Goal: Check status: Check status

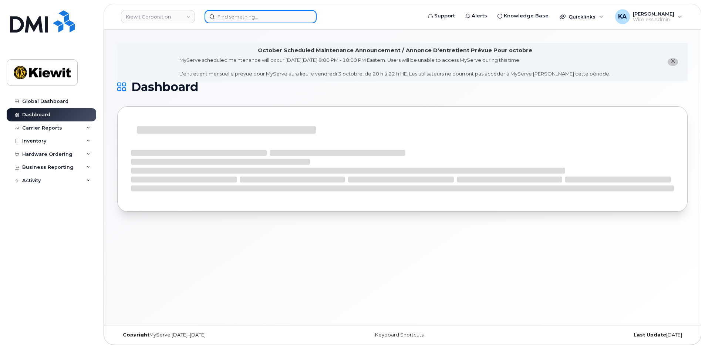
click at [256, 14] on input at bounding box center [260, 16] width 112 height 13
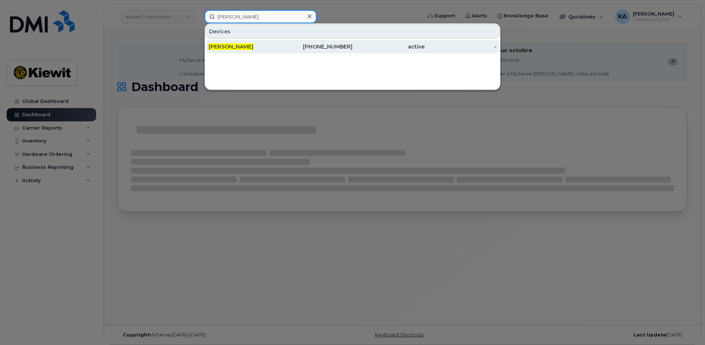
type input "[PERSON_NAME]"
click at [306, 43] on div "[PHONE_NUMBER]" at bounding box center [317, 46] width 72 height 13
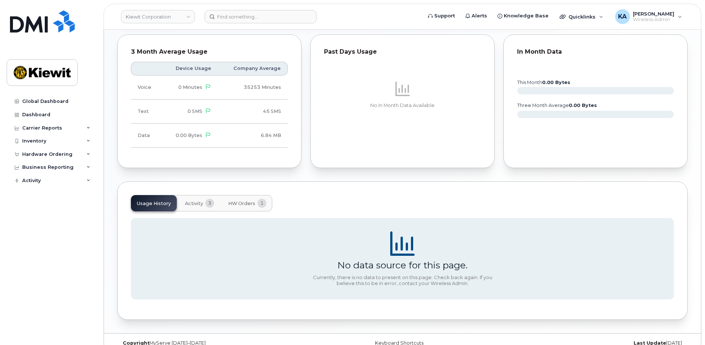
scroll to position [499, 0]
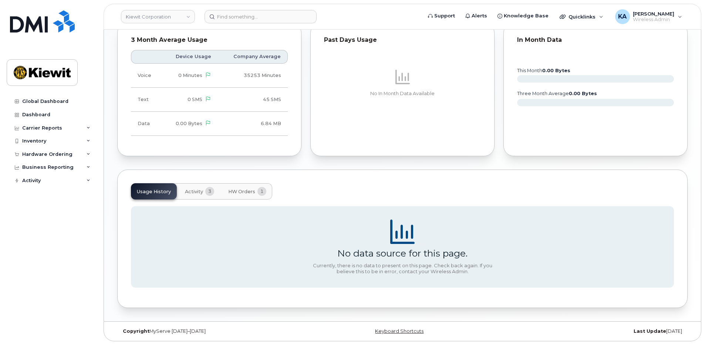
click at [190, 186] on button "Activity 3" at bounding box center [199, 191] width 41 height 16
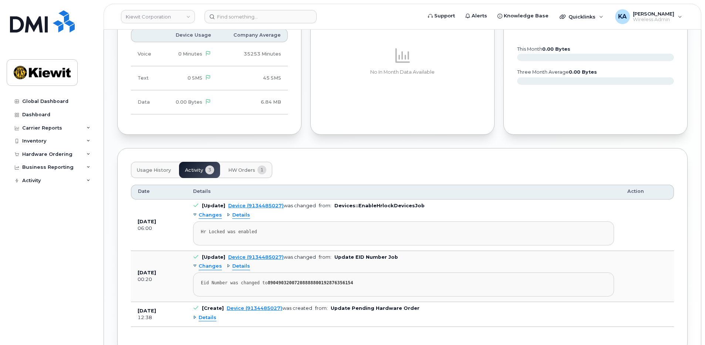
scroll to position [565, 0]
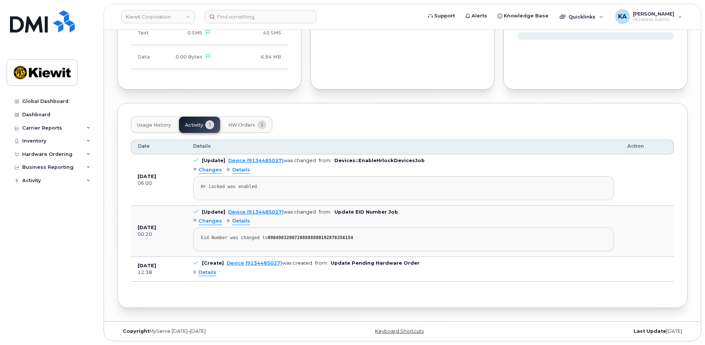
click at [256, 124] on button "HW Orders 1" at bounding box center [247, 124] width 50 height 16
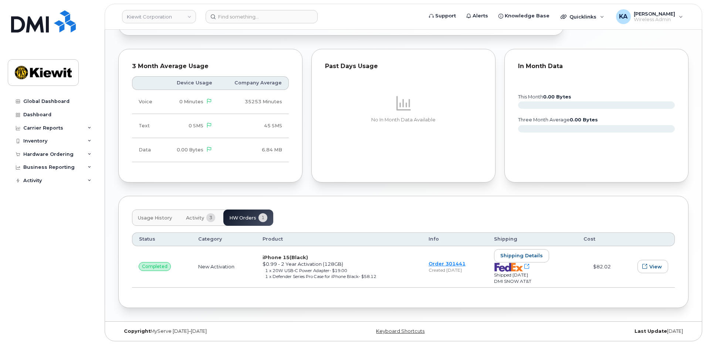
scroll to position [472, 0]
click at [537, 254] on span "Shipping details" at bounding box center [520, 255] width 43 height 7
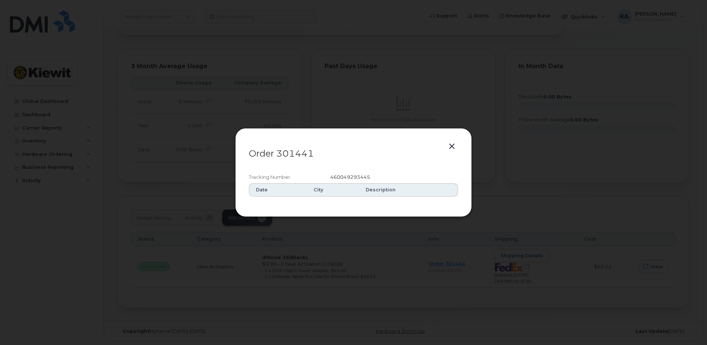
click at [356, 174] on span "460049293445" at bounding box center [350, 177] width 40 height 6
copy span "460049293445"
